Goal: Communication & Community: Answer question/provide support

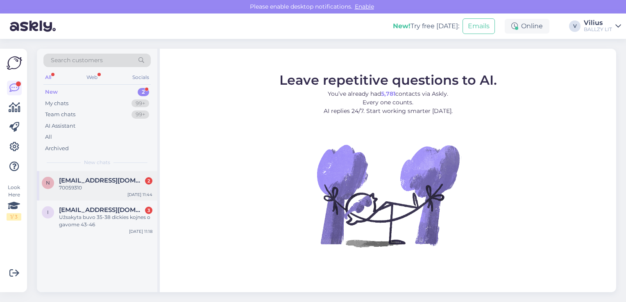
click at [109, 183] on div "[EMAIL_ADDRESS][DOMAIN_NAME] 2" at bounding box center [105, 180] width 93 height 7
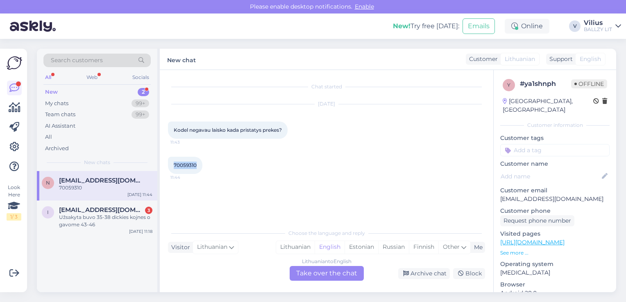
drag, startPoint x: 175, startPoint y: 166, endPoint x: 196, endPoint y: 164, distance: 21.8
click at [196, 164] on span "70059310" at bounding box center [185, 165] width 23 height 6
copy span "70059310"
click at [298, 248] on div "Lithuanian" at bounding box center [295, 247] width 39 height 12
click at [317, 273] on div "Lithuanian to Lithuanian Take over the chat" at bounding box center [327, 273] width 74 height 15
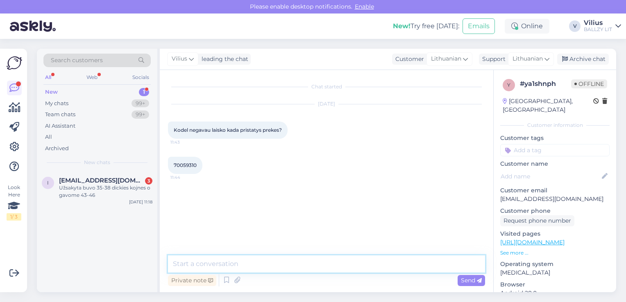
click at [210, 268] on textarea at bounding box center [326, 264] width 317 height 17
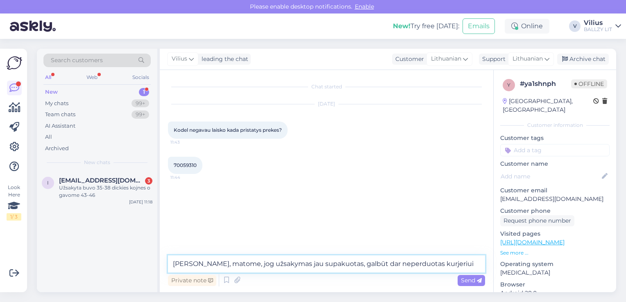
click at [194, 263] on textarea "[PERSON_NAME], matome, jog užsakymas jau supakuotas, galbūt dar neperduotas kur…" at bounding box center [326, 264] width 317 height 17
click at [472, 265] on textarea "Sveiki, sistemoje matome, jog užsakymas jau supakuotas, galbūt dar neperduotas …" at bounding box center [326, 264] width 317 height 17
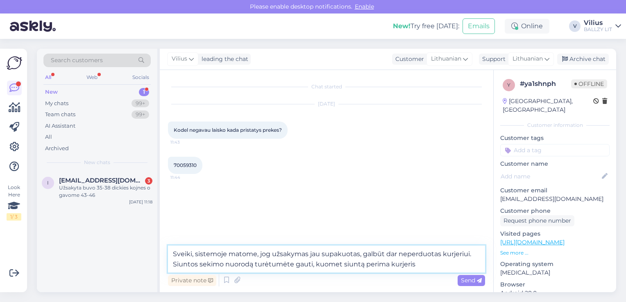
type textarea "Sveiki, sistemoje matome, jog užsakymas jau supakuotas, galbūt dar neperduotas …"
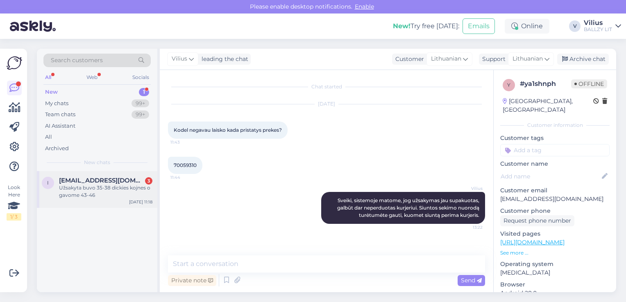
click at [118, 197] on div "Užsakyta buvo 35-38 dickies kojnes o gavome 43-46" at bounding box center [105, 191] width 93 height 15
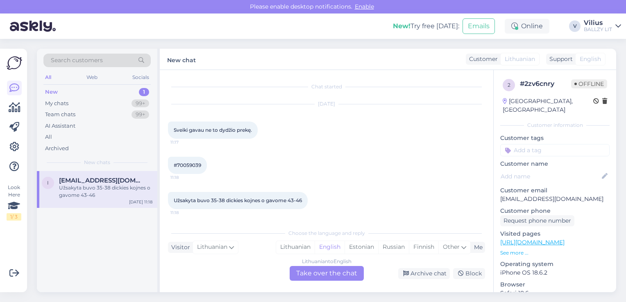
scroll to position [0, 0]
drag, startPoint x: 201, startPoint y: 164, endPoint x: 177, endPoint y: 163, distance: 24.2
click at [177, 163] on span "#70059039" at bounding box center [187, 165] width 27 height 6
copy span "70059039"
